Goal: Task Accomplishment & Management: Manage account settings

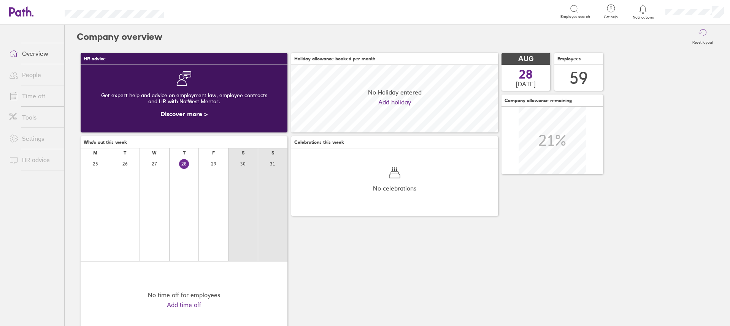
scroll to position [68, 207]
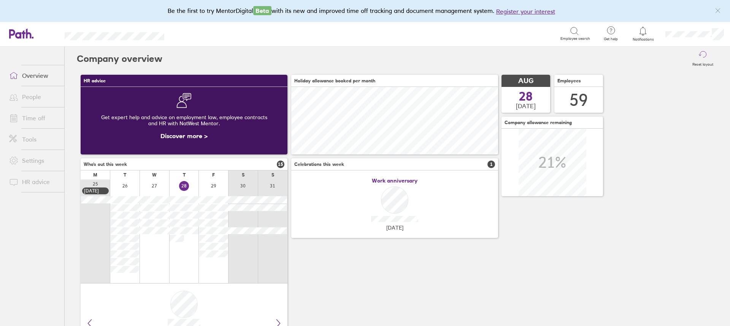
click at [30, 119] on link "Time off" at bounding box center [33, 118] width 61 height 15
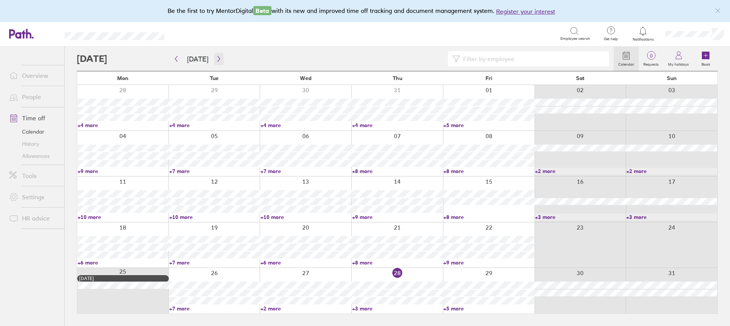
click at [214, 53] on button "button" at bounding box center [219, 59] width 10 height 13
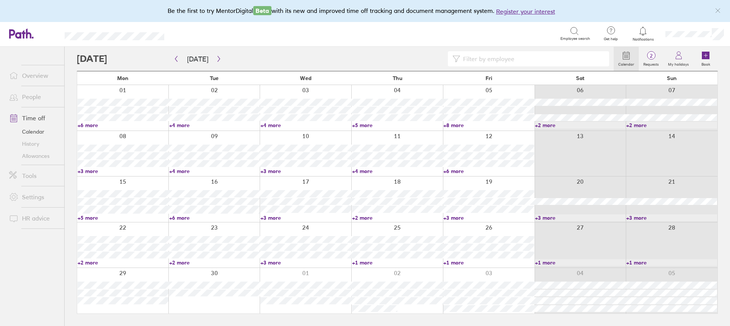
click at [22, 158] on link "Allowances" at bounding box center [33, 156] width 61 height 12
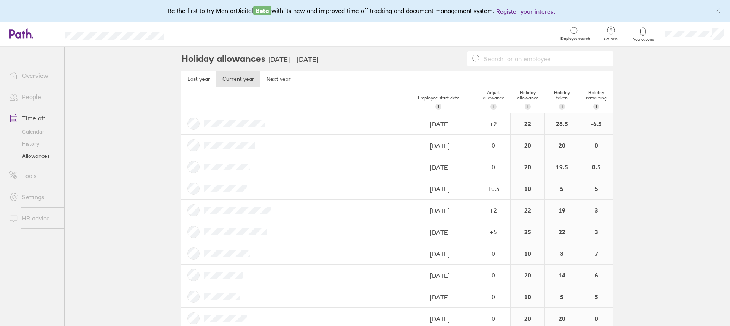
click at [33, 121] on link "Time off" at bounding box center [33, 118] width 61 height 15
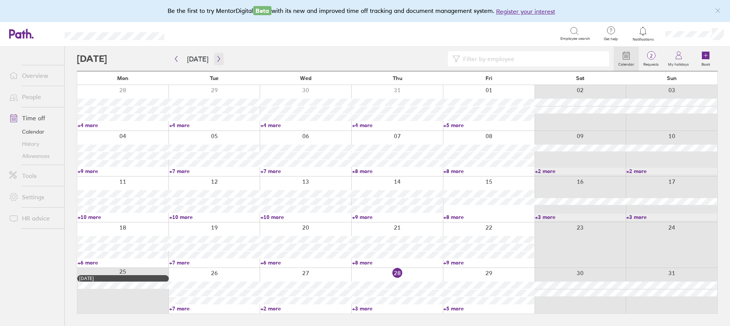
click at [214, 60] on button "button" at bounding box center [219, 59] width 10 height 13
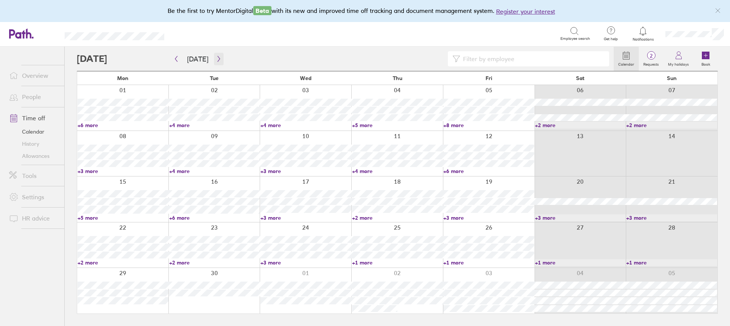
click at [214, 55] on button "button" at bounding box center [219, 59] width 10 height 13
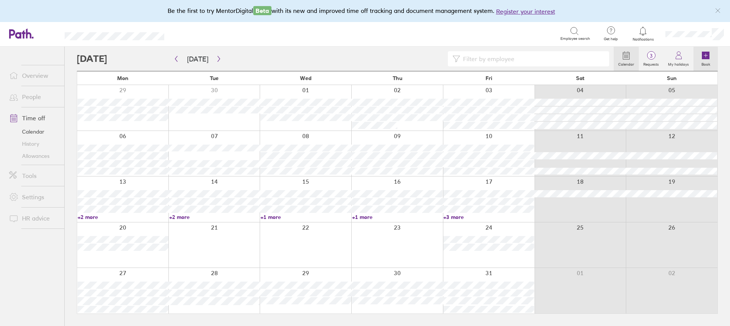
click at [702, 55] on icon at bounding box center [706, 56] width 8 height 8
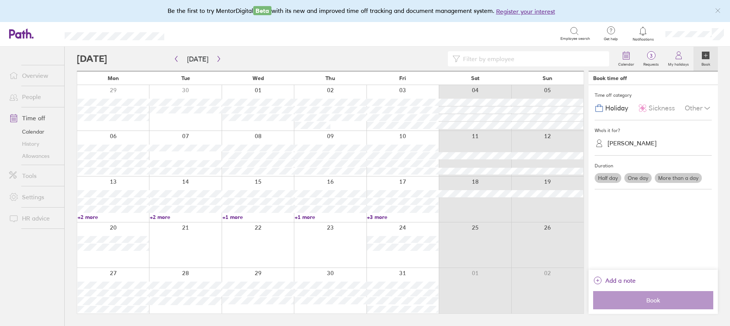
click at [597, 179] on label "Half day" at bounding box center [607, 178] width 27 height 10
click at [0, 0] on input "Half day" at bounding box center [0, 0] width 0 height 0
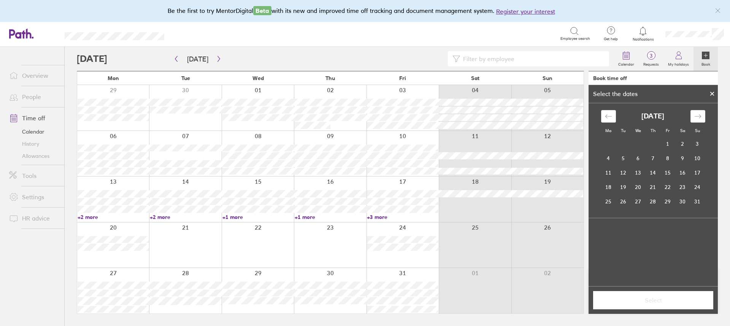
click at [701, 108] on div "[DATE] 1 2 3 4 5 6 7 8 9 10 11 12 13 14 15 16 17 18 19 20 21 22 23 24 25 26 27 …" at bounding box center [653, 156] width 114 height 106
click at [696, 114] on icon "Move forward to switch to the next month." at bounding box center [697, 116] width 7 height 7
click at [656, 143] on td "2" at bounding box center [652, 144] width 15 height 14
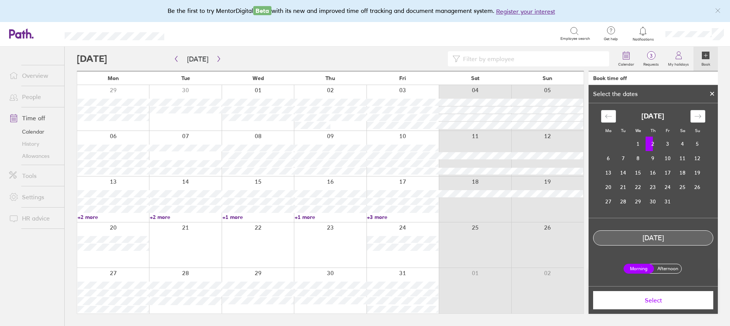
click at [657, 141] on td "2" at bounding box center [652, 144] width 15 height 14
click at [669, 268] on label "Afternoon" at bounding box center [667, 268] width 30 height 9
click at [0, 0] on input "Afternoon" at bounding box center [0, 0] width 0 height 0
click at [659, 303] on span "Select" at bounding box center [652, 300] width 109 height 7
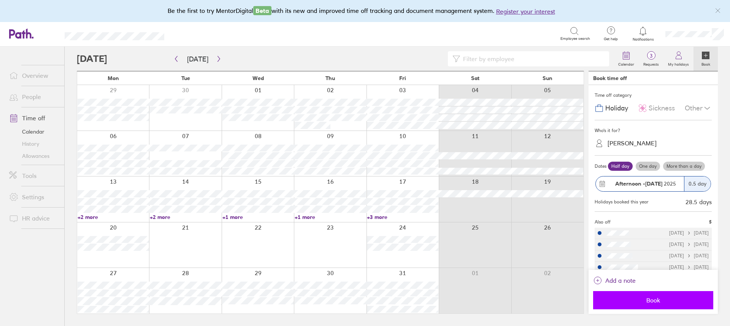
click at [633, 293] on button "Book" at bounding box center [653, 300] width 120 height 18
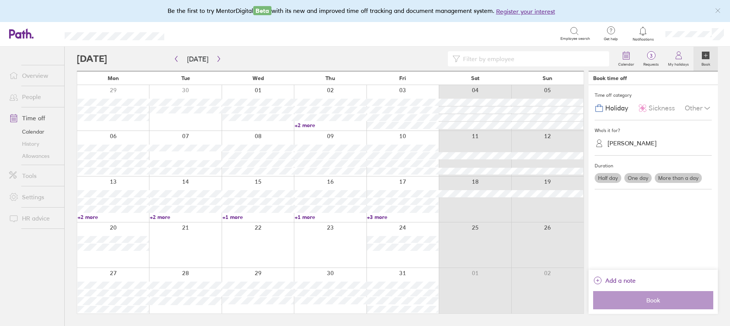
click at [301, 122] on div at bounding box center [330, 108] width 72 height 46
click at [302, 127] on link "+2 more" at bounding box center [330, 125] width 71 height 7
